Goal: Task Accomplishment & Management: Complete application form

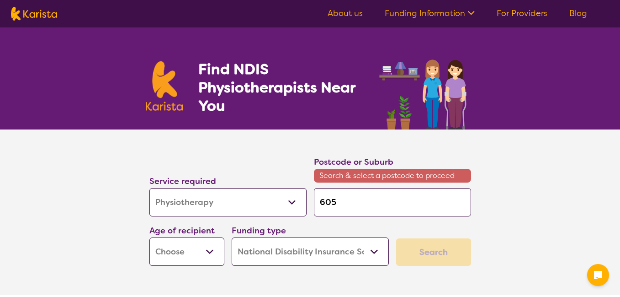
select select "Physiotherapy"
select select "NDIS"
select select "Physiotherapy"
select select "NDIS"
type input "6057"
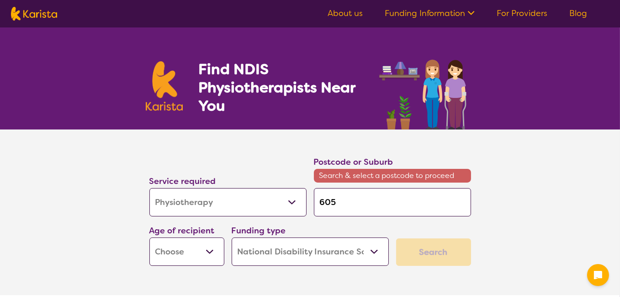
type input "6057"
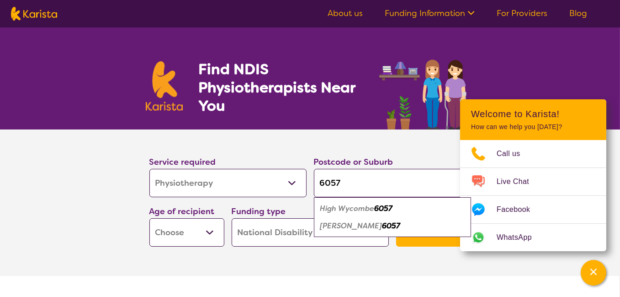
type input "6057"
click at [343, 205] on em "High Wycombe" at bounding box center [347, 208] width 54 height 10
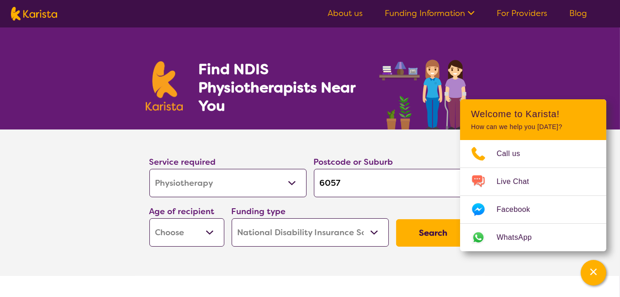
click at [208, 232] on select "Early Childhood - 0 to 9 Child - 10 to 11 Adolescent - 12 to 17 Adult - 18 to 6…" at bounding box center [186, 232] width 75 height 28
select select "AD"
click at [149, 218] on select "Early Childhood - 0 to 9 Child - 10 to 11 Adolescent - 12 to 17 Adult - 18 to 6…" at bounding box center [186, 232] width 75 height 28
select select "AD"
click at [432, 233] on button "Search" at bounding box center [433, 232] width 75 height 27
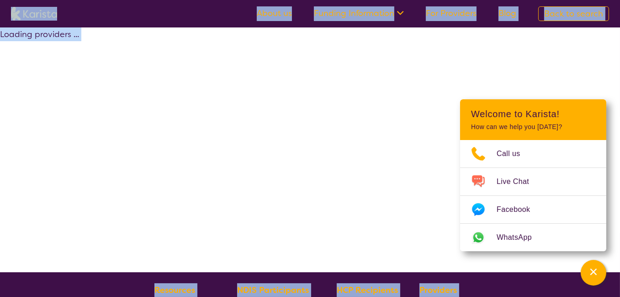
select select "by_score"
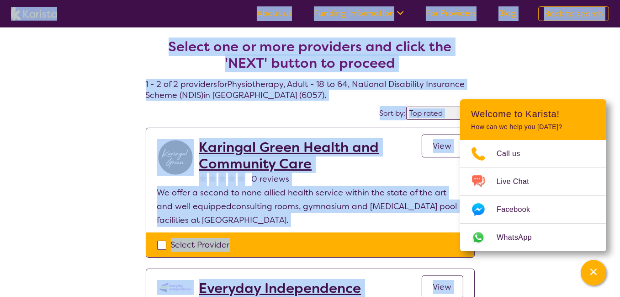
click at [46, 156] on div "Select one or more providers and click the 'NEXT' button to proceed 1 - 2 of 2 …" at bounding box center [310, 220] width 620 height 387
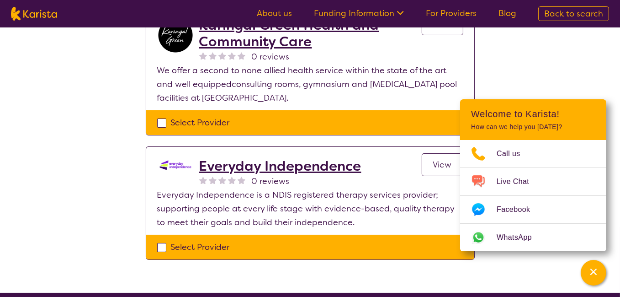
scroll to position [137, 0]
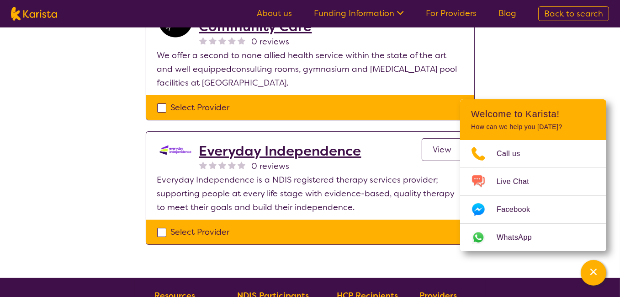
click at [439, 147] on span "View" at bounding box center [442, 149] width 19 height 11
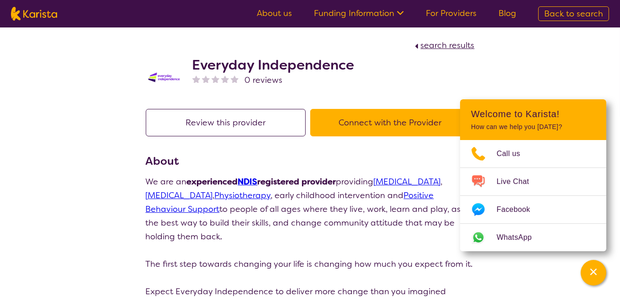
click at [217, 121] on button "Review this provider" at bounding box center [226, 122] width 160 height 27
click at [389, 125] on button "Connect with the Provider" at bounding box center [390, 122] width 160 height 27
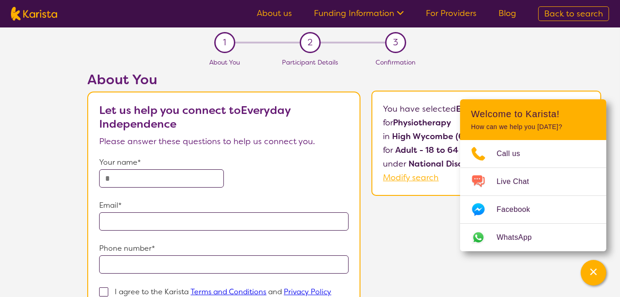
click at [579, 123] on p "How can we help you [DATE]?" at bounding box center [533, 127] width 124 height 8
click at [595, 274] on icon "Channel Menu" at bounding box center [593, 271] width 9 height 9
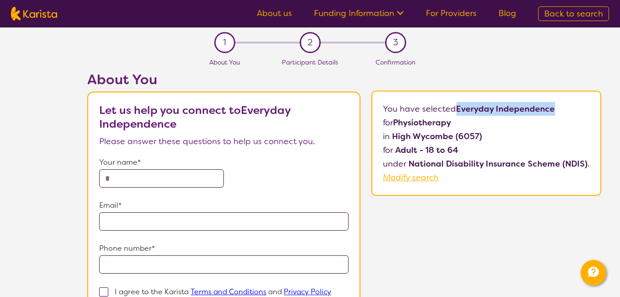
drag, startPoint x: 459, startPoint y: 107, endPoint x: 559, endPoint y: 111, distance: 99.7
click at [559, 111] on p "You have selected Everyday Independence for Physiotherapy in [GEOGRAPHIC_DATA] …" at bounding box center [486, 143] width 207 height 82
copy b "Everyday Independence"
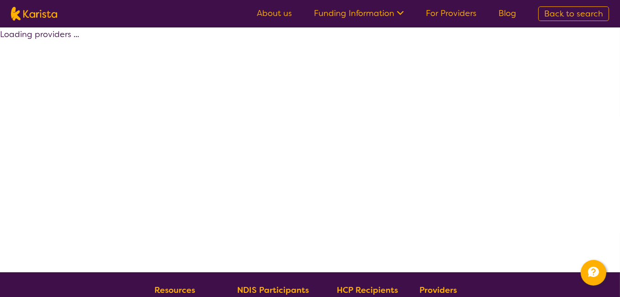
scroll to position [137, 0]
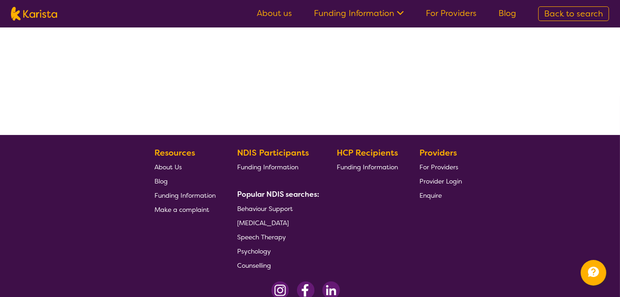
select select "by_score"
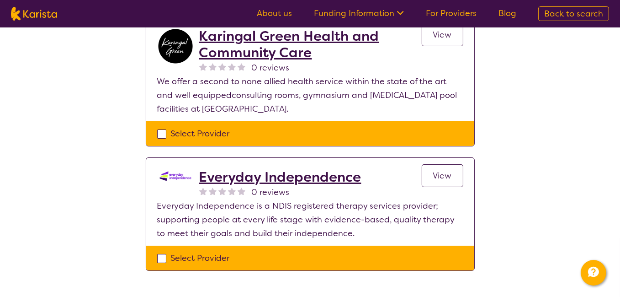
scroll to position [91, 0]
